Goal: Task Accomplishment & Management: Manage account settings

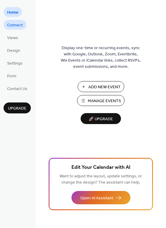
click at [20, 23] on span "Connect" at bounding box center [15, 25] width 16 height 6
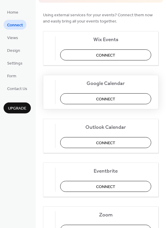
scroll to position [59, 0]
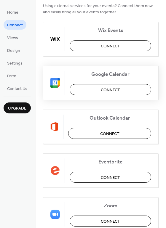
click at [108, 89] on span "Connect" at bounding box center [110, 90] width 19 height 6
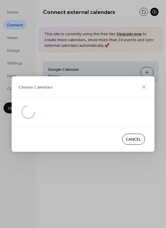
scroll to position [0, 0]
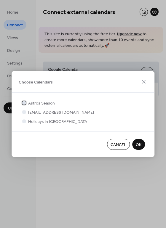
click at [24, 102] on div at bounding box center [24, 103] width 4 height 4
click at [137, 146] on span "OK" at bounding box center [139, 145] width 6 height 6
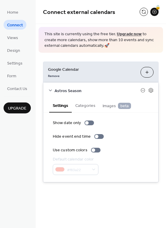
click at [60, 90] on span "Astros Season" at bounding box center [98, 91] width 86 height 6
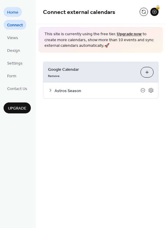
click at [12, 12] on span "Home" at bounding box center [12, 12] width 11 height 6
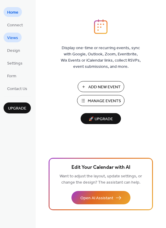
click at [19, 39] on link "Views" at bounding box center [13, 38] width 18 height 10
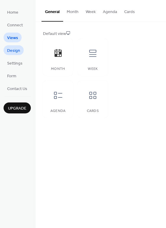
click at [18, 50] on span "Design" at bounding box center [13, 51] width 13 height 6
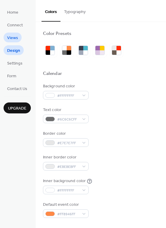
click at [15, 40] on span "Views" at bounding box center [12, 38] width 11 height 6
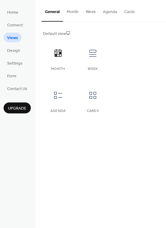
click at [13, 35] on span "Views" at bounding box center [12, 38] width 11 height 6
click at [13, 63] on span "Settings" at bounding box center [14, 64] width 15 height 6
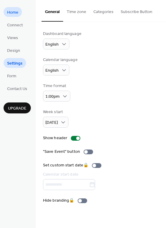
click at [17, 14] on span "Home" at bounding box center [12, 12] width 11 height 6
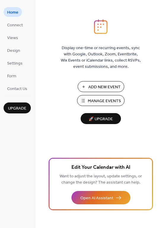
click at [87, 101] on button "Manage Events" at bounding box center [100, 100] width 47 height 11
click at [20, 64] on span "Settings" at bounding box center [14, 64] width 15 height 6
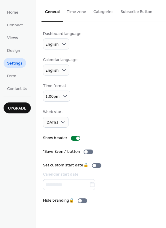
click at [111, 11] on button "Categories" at bounding box center [103, 10] width 27 height 21
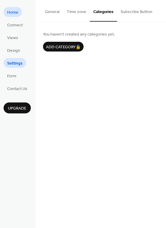
click at [15, 12] on span "Home" at bounding box center [12, 12] width 11 height 6
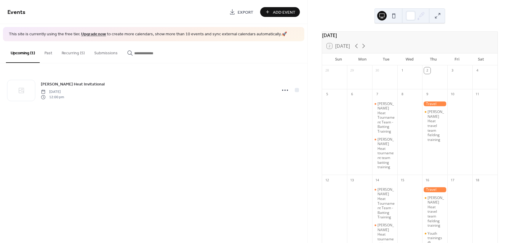
click at [85, 52] on button "Recurring (5)" at bounding box center [73, 51] width 33 height 21
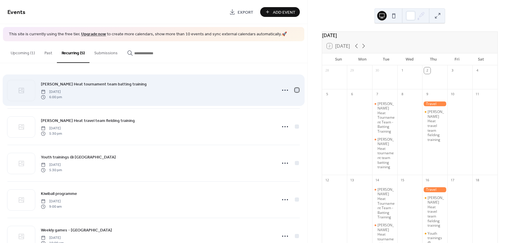
click at [295, 89] on div at bounding box center [297, 90] width 4 height 4
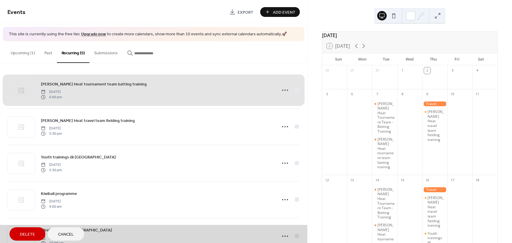
click at [296, 90] on div "Nelson Heat tournament team batting training Tuesday, October 7, 2025 6:00 pm" at bounding box center [153, 90] width 293 height 36
